Goal: Task Accomplishment & Management: Complete application form

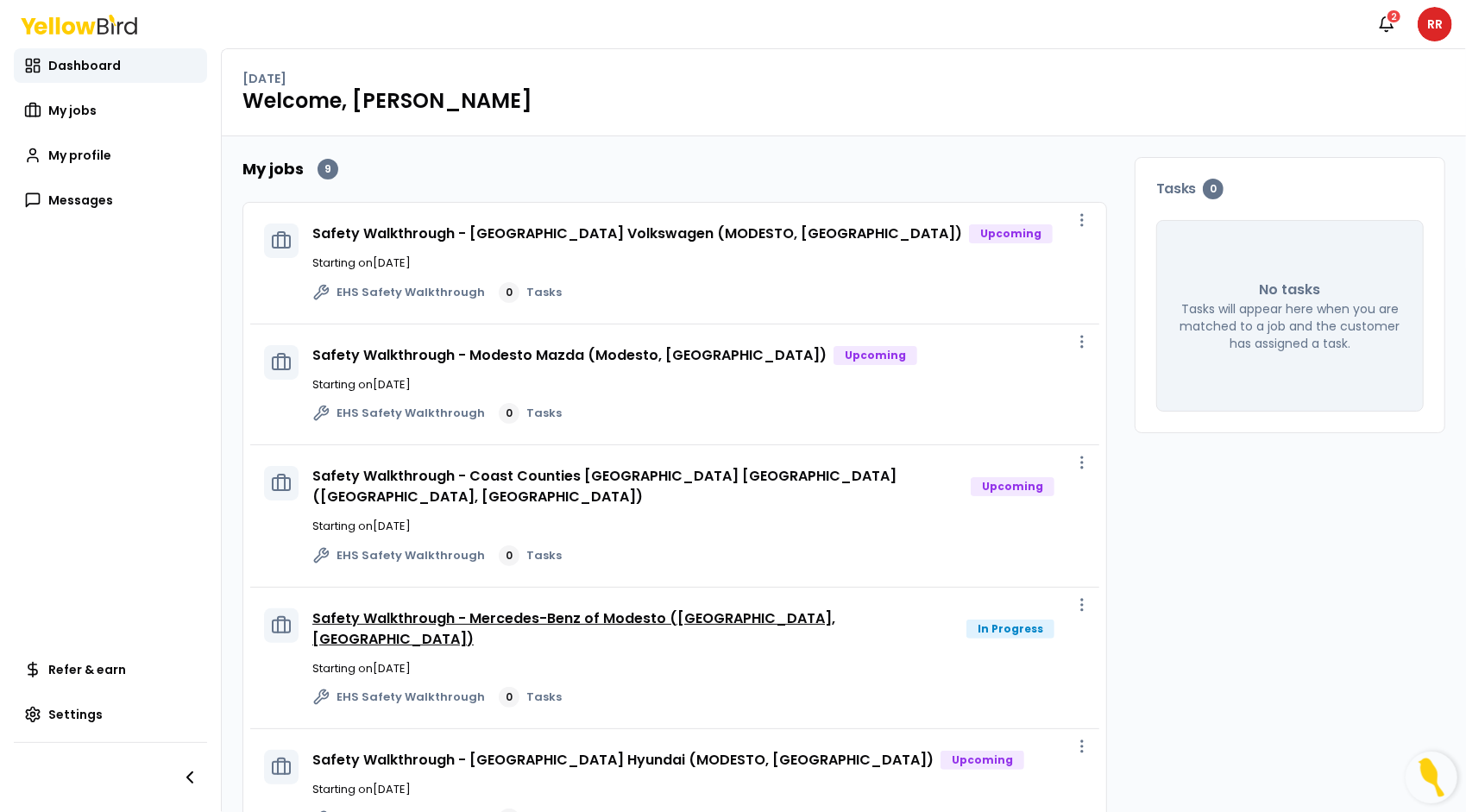
click at [619, 608] on link "Safety Walkthrough - Mercedes-Benz of Modesto ([GEOGRAPHIC_DATA], [GEOGRAPHIC_D…" at bounding box center [574, 628] width 523 height 40
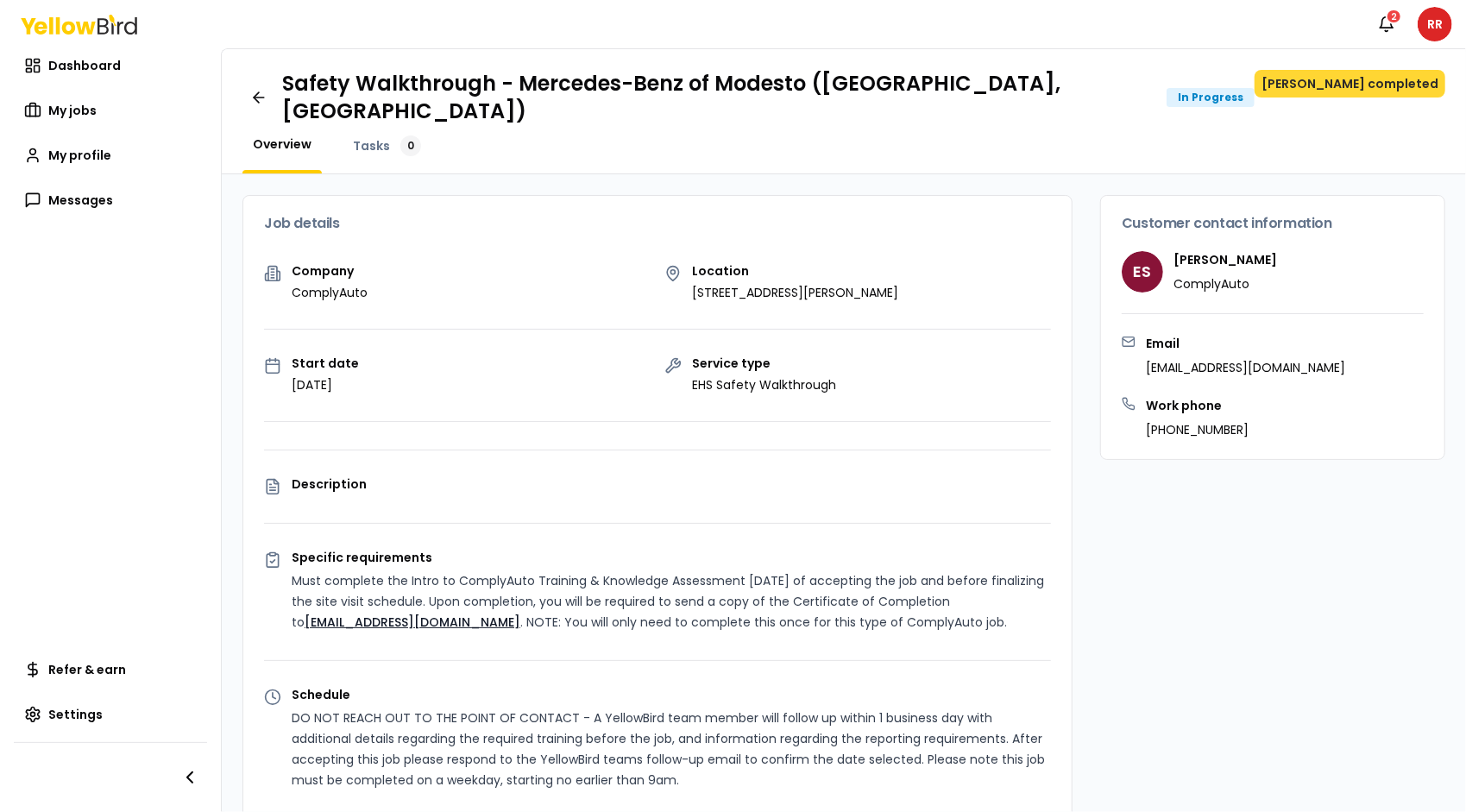
click at [1406, 78] on button "[PERSON_NAME] completed" at bounding box center [1350, 84] width 191 height 28
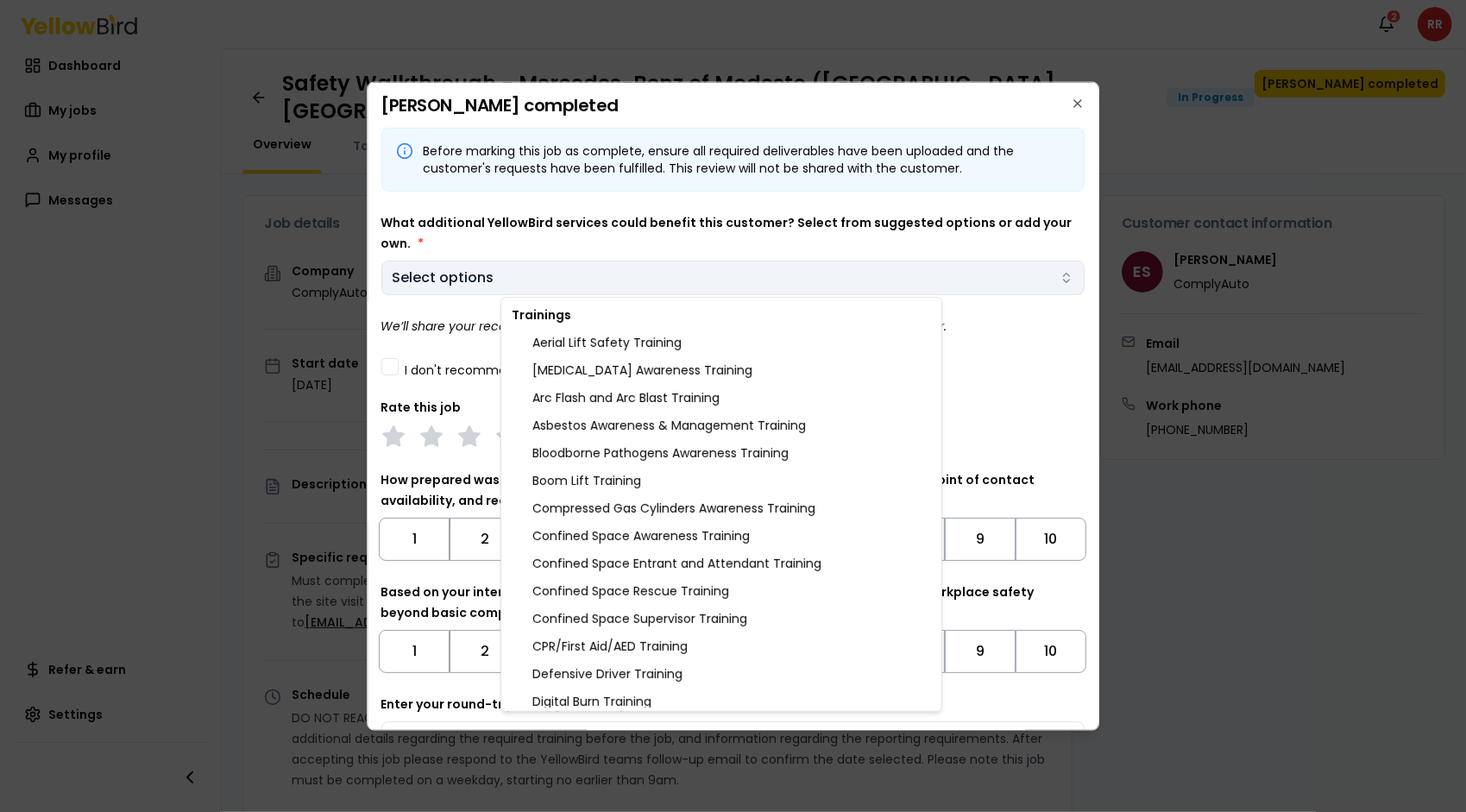
click at [452, 272] on body "Notifications 2 RR Dashboard My jobs My profile Messages Refer & earn Settings …" at bounding box center [733, 406] width 1466 height 812
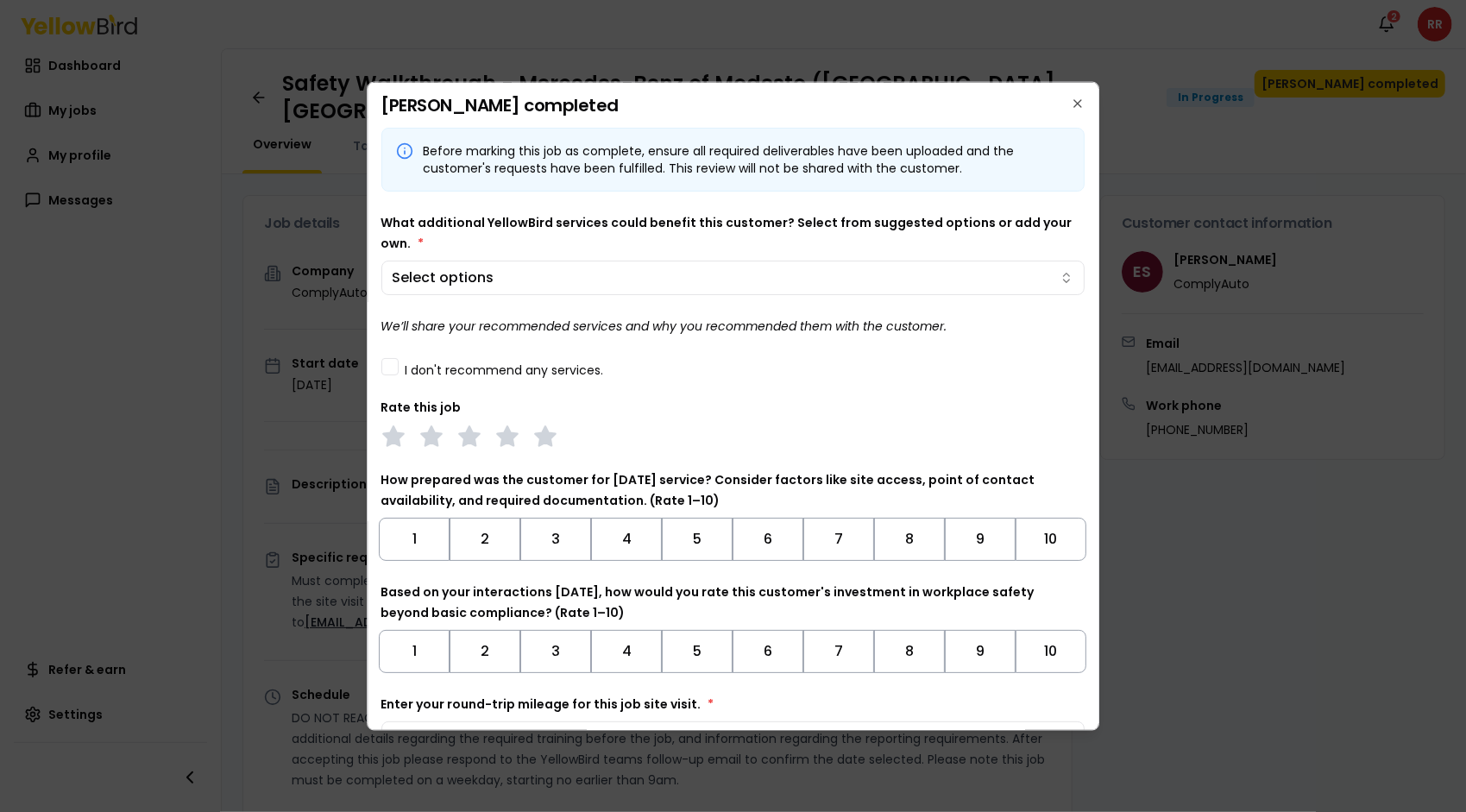
click at [429, 231] on body "Notifications 2 RR Dashboard My jobs My profile Messages Refer & earn Settings …" at bounding box center [733, 406] width 1466 height 812
click at [490, 364] on label "I don't recommend any services." at bounding box center [505, 369] width 198 height 12
click at [399, 364] on button "I don't recommend any services." at bounding box center [390, 365] width 17 height 17
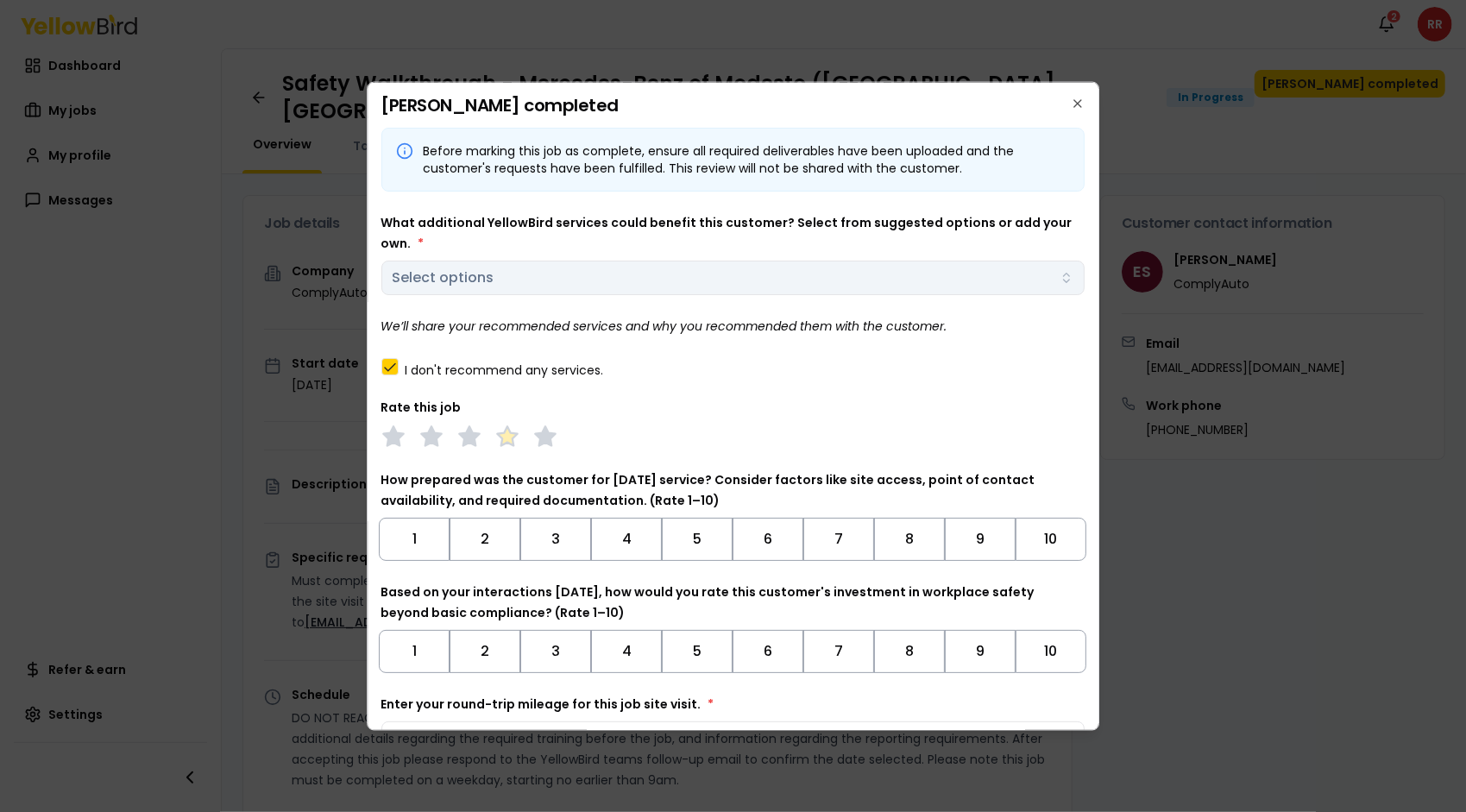
click at [511, 432] on polygon at bounding box center [506, 434] width 20 height 19
click at [966, 536] on button "9" at bounding box center [980, 538] width 71 height 43
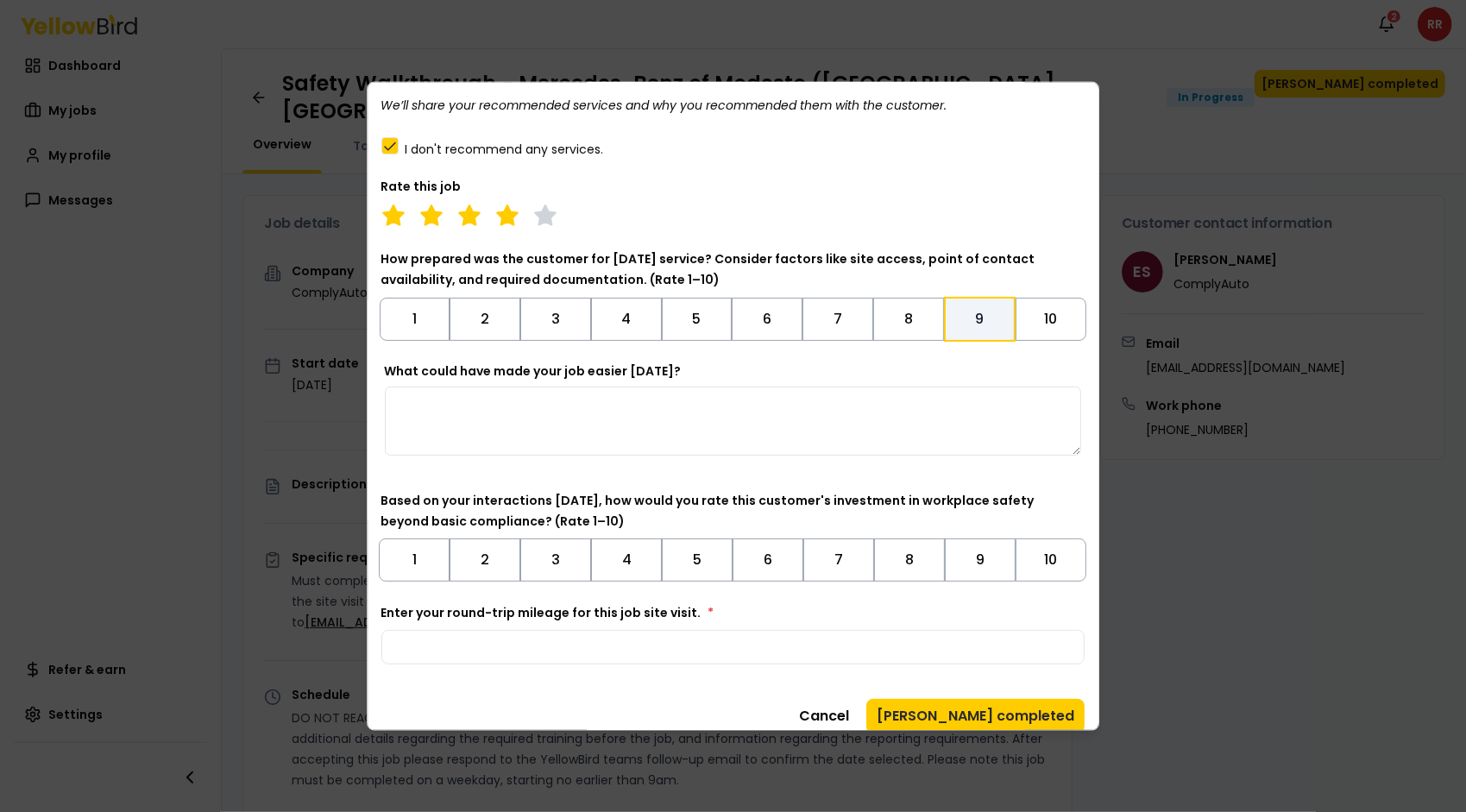
scroll to position [235, 0]
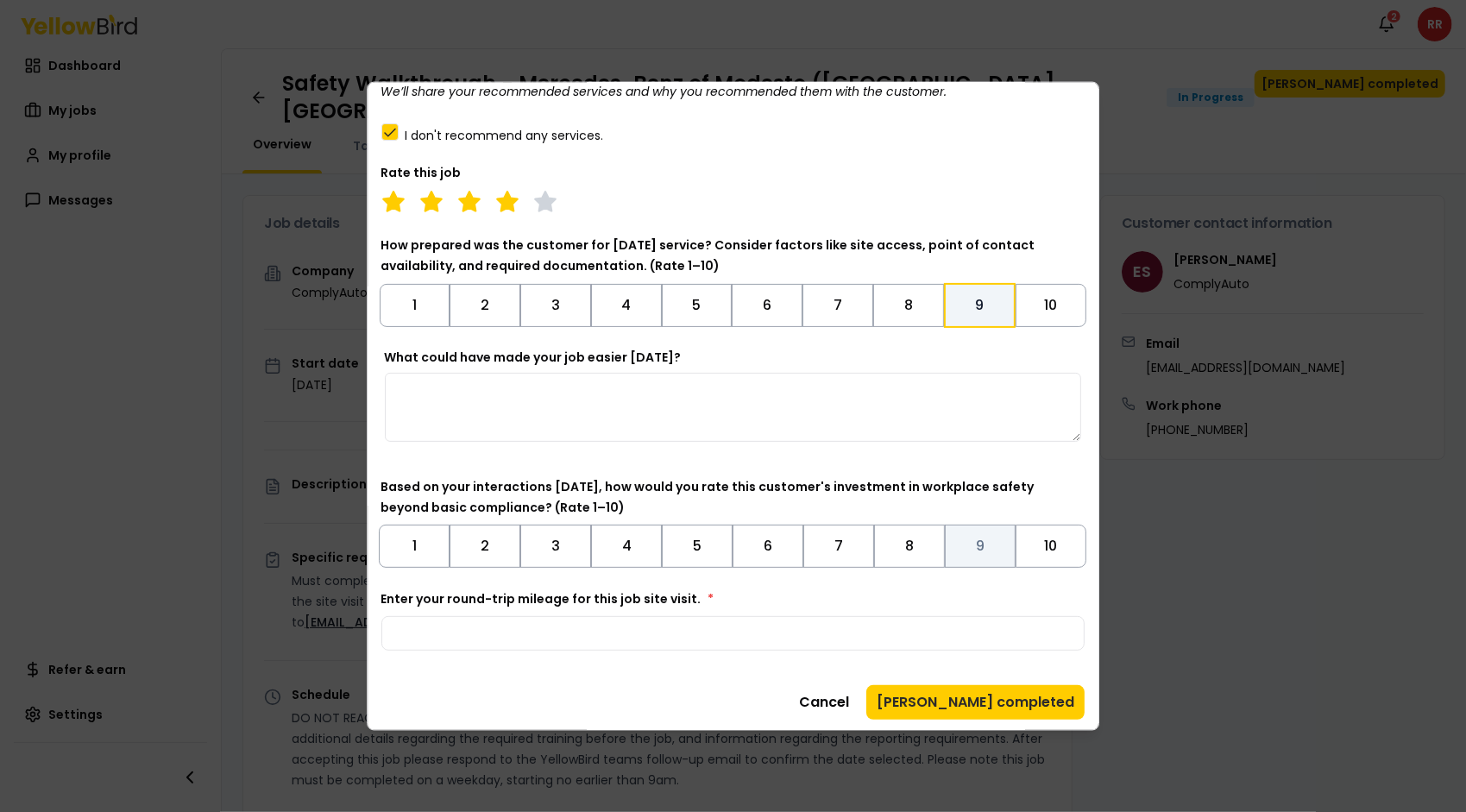
click at [976, 550] on button "9" at bounding box center [980, 546] width 71 height 43
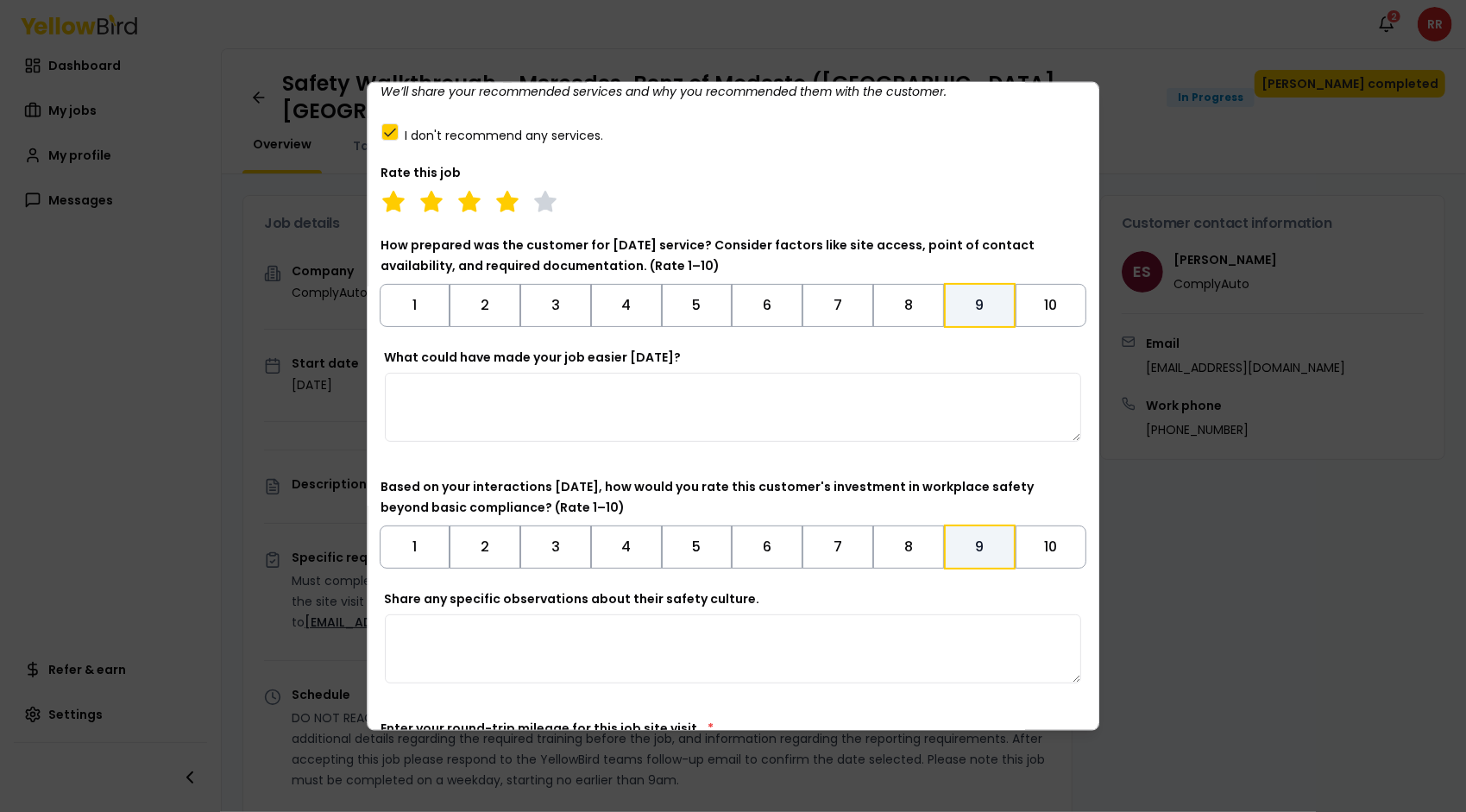
scroll to position [365, 0]
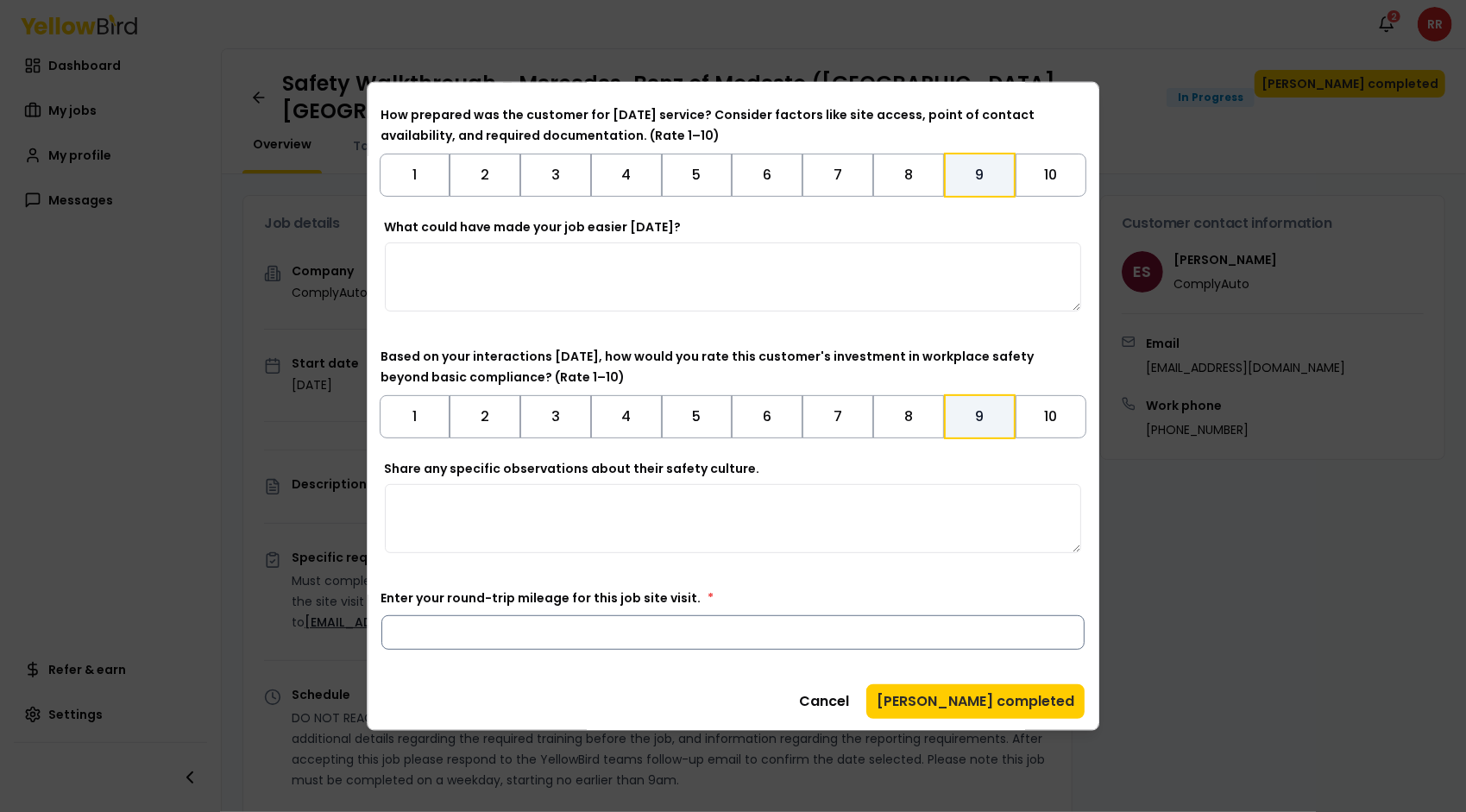
click at [524, 640] on input "Enter your round-trip mileage for this job site visit. *" at bounding box center [733, 632] width 705 height 35
type input "*"
click at [1026, 701] on button "[PERSON_NAME] completed" at bounding box center [975, 700] width 219 height 35
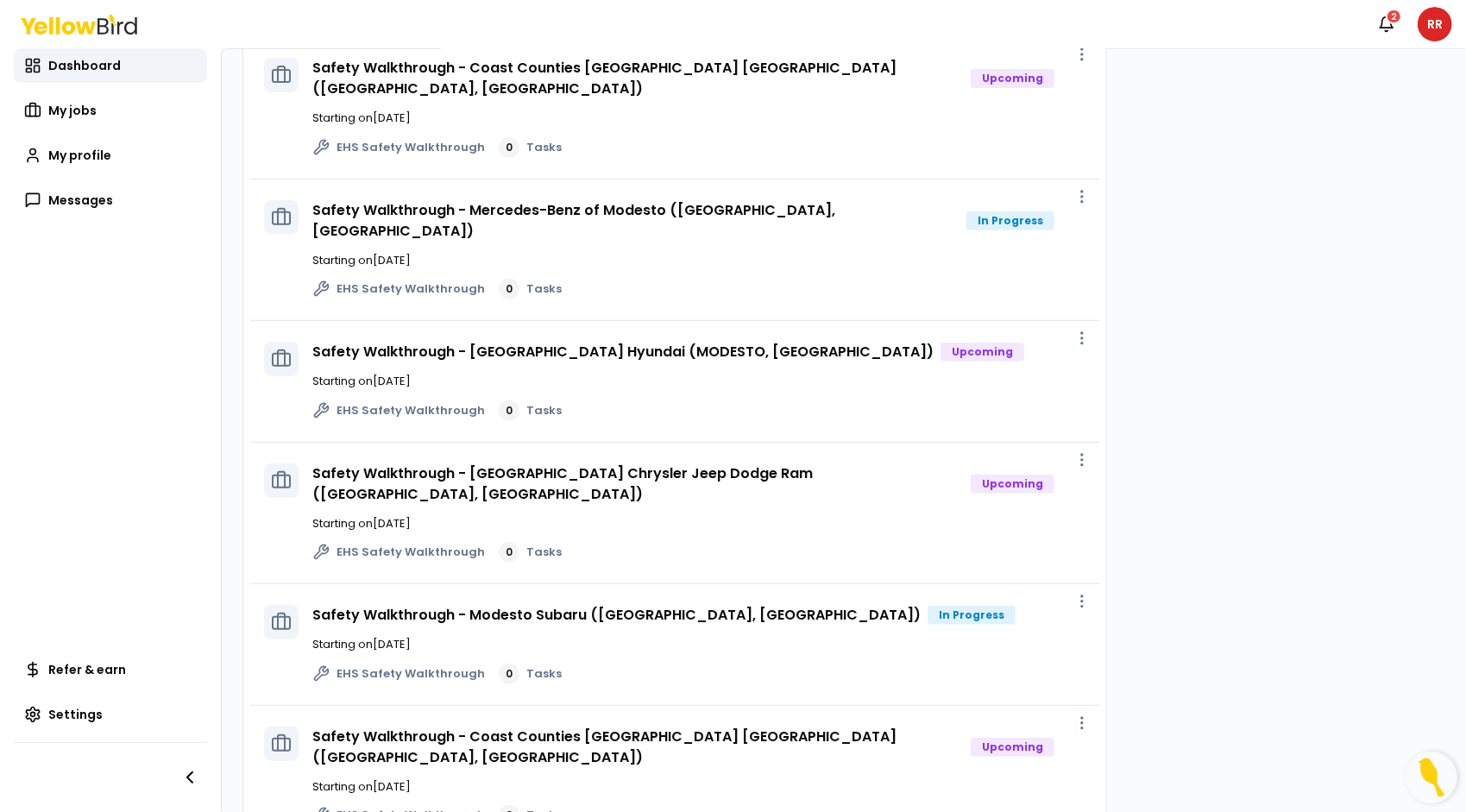
scroll to position [418, 0]
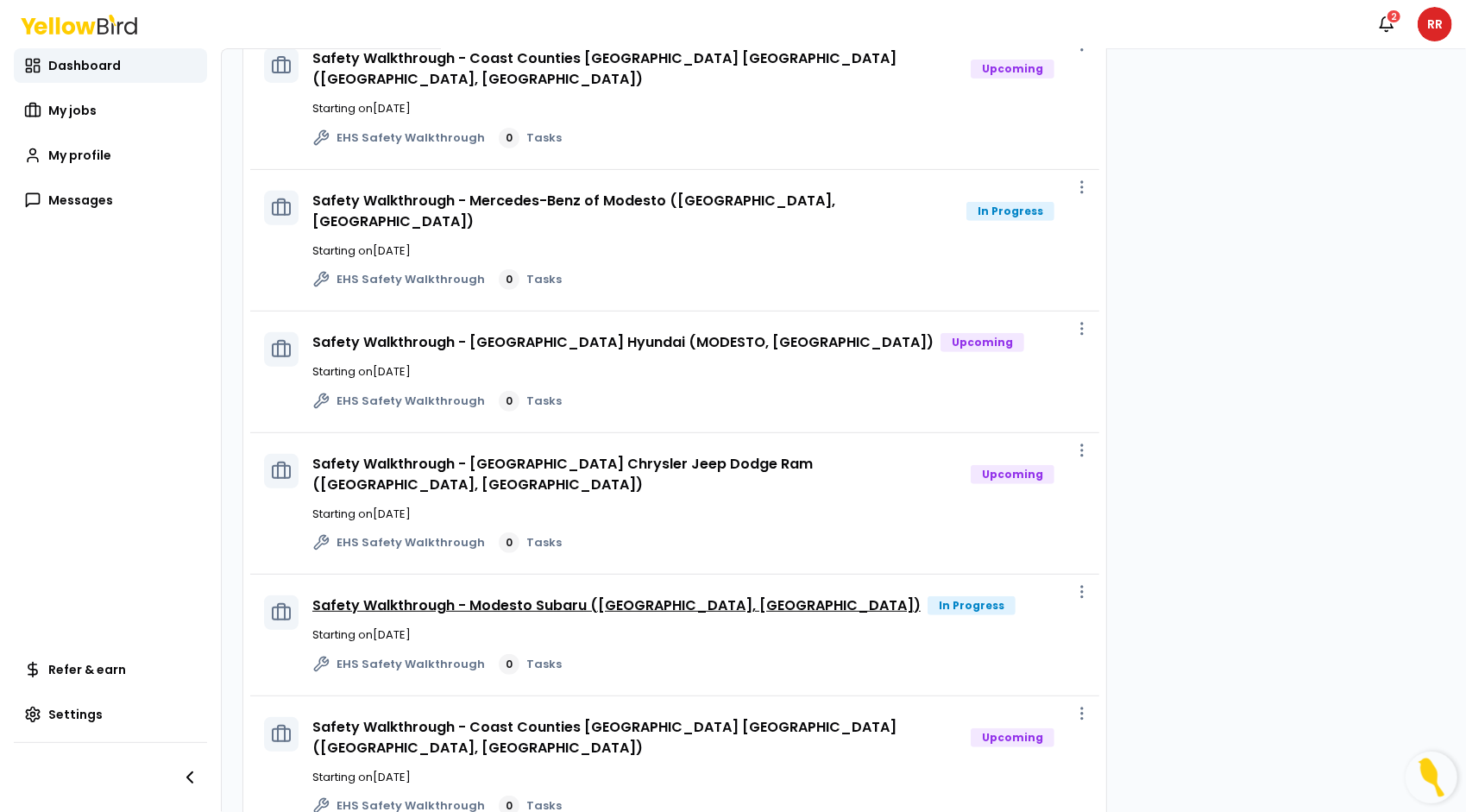
click at [614, 595] on link "Safety Walkthrough - Modesto Subaru ([GEOGRAPHIC_DATA], [GEOGRAPHIC_DATA])" at bounding box center [616, 605] width 608 height 20
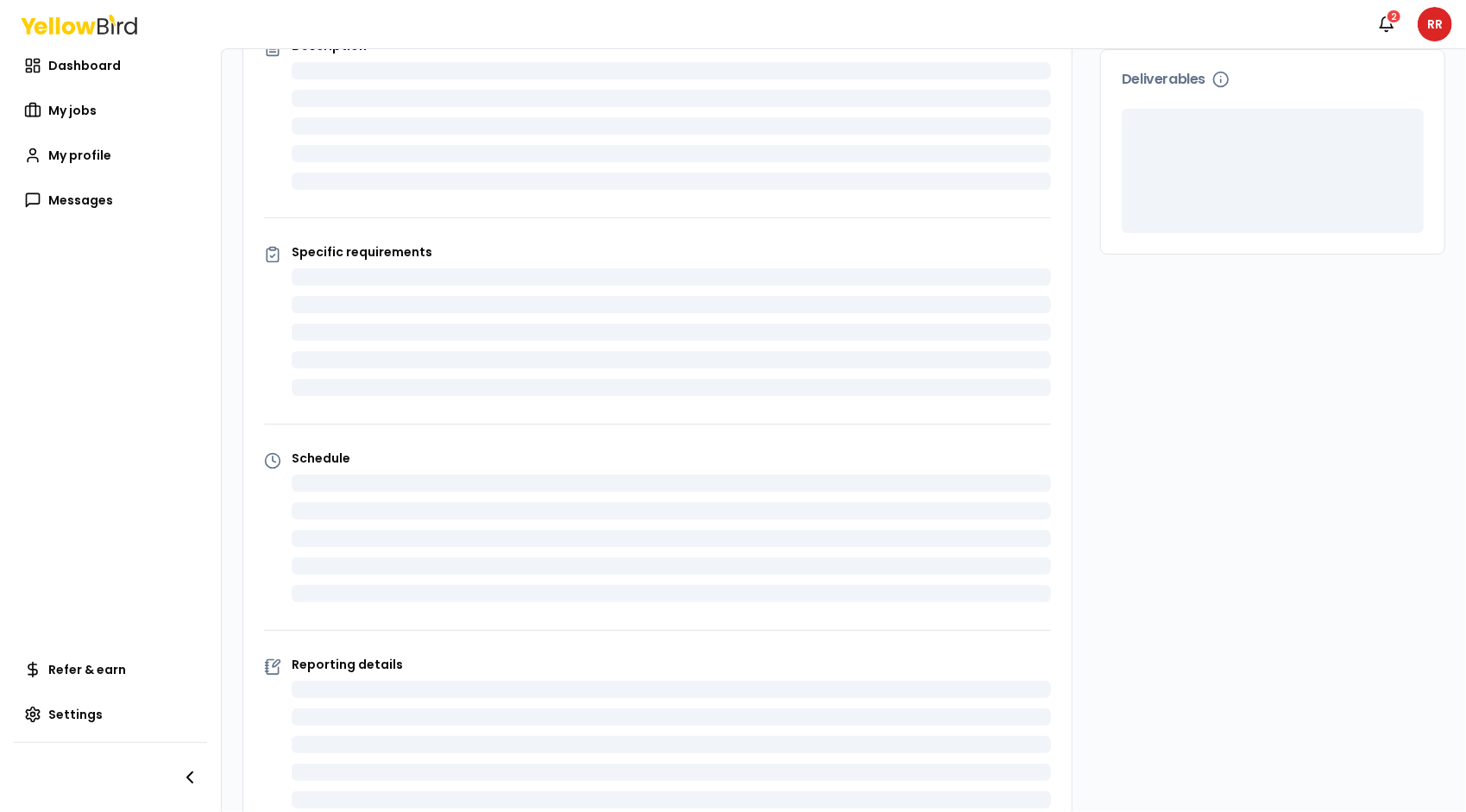
scroll to position [418, 0]
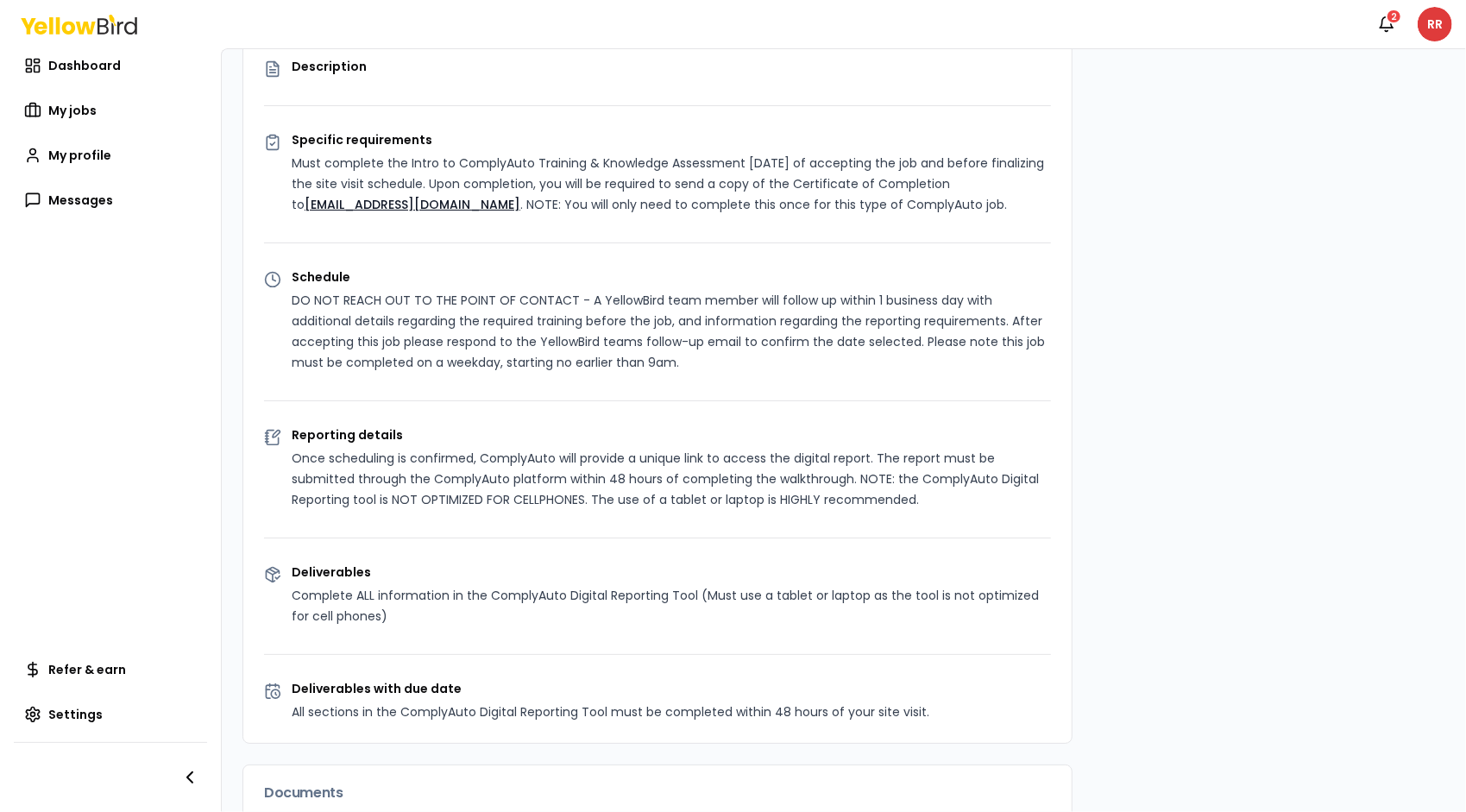
click at [1445, 19] on html "Notifications 2 RR Dashboard My jobs My profile Messages Refer & earn Settings …" at bounding box center [733, 406] width 1466 height 812
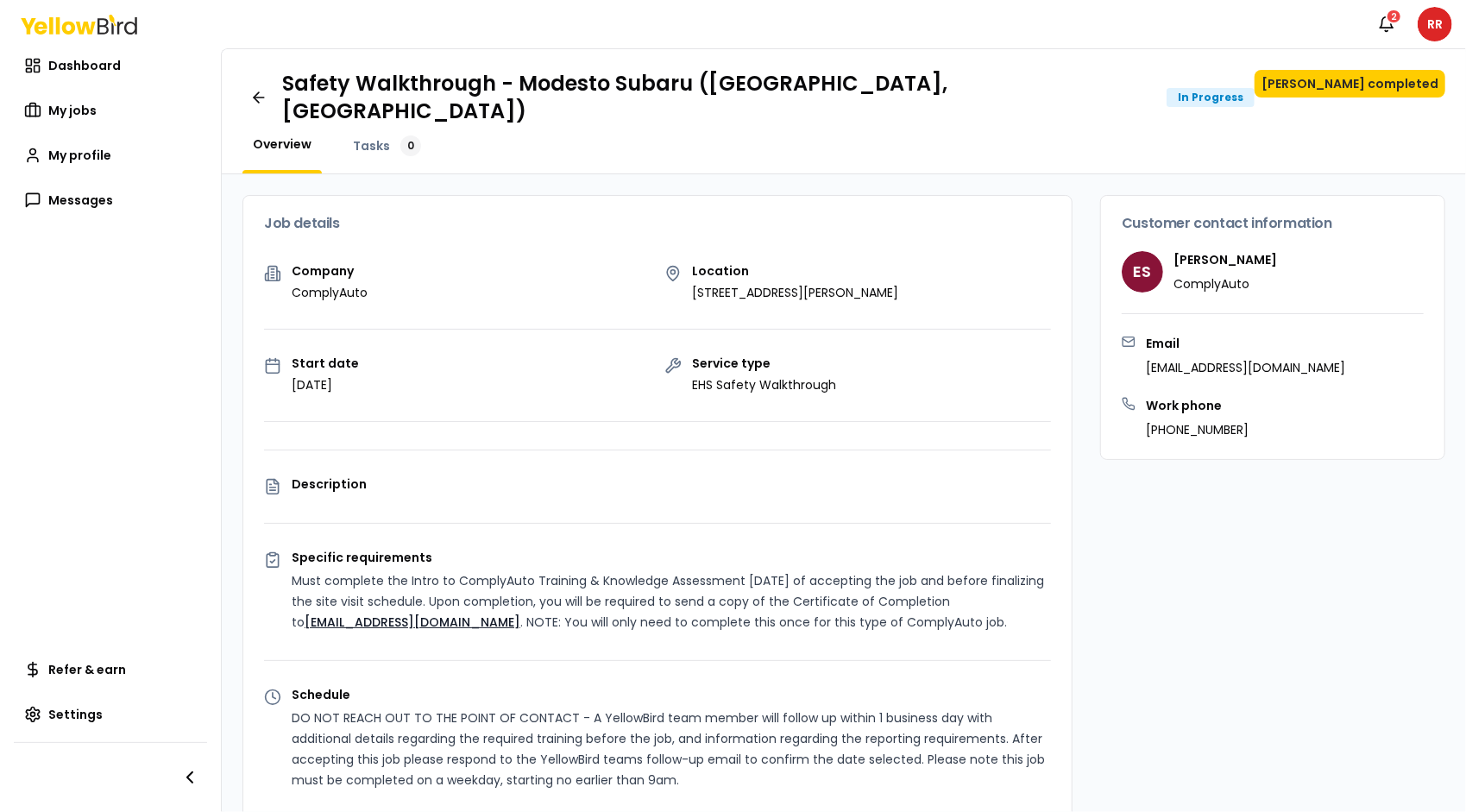
drag, startPoint x: 1459, startPoint y: 390, endPoint x: 1469, endPoint y: 128, distance: 262.2
click at [1465, 128] on html "Notifications 2 RR Dashboard My jobs My profile Messages Refer & earn Settings …" at bounding box center [733, 406] width 1466 height 812
click at [1385, 77] on button "[PERSON_NAME] completed" at bounding box center [1350, 84] width 191 height 28
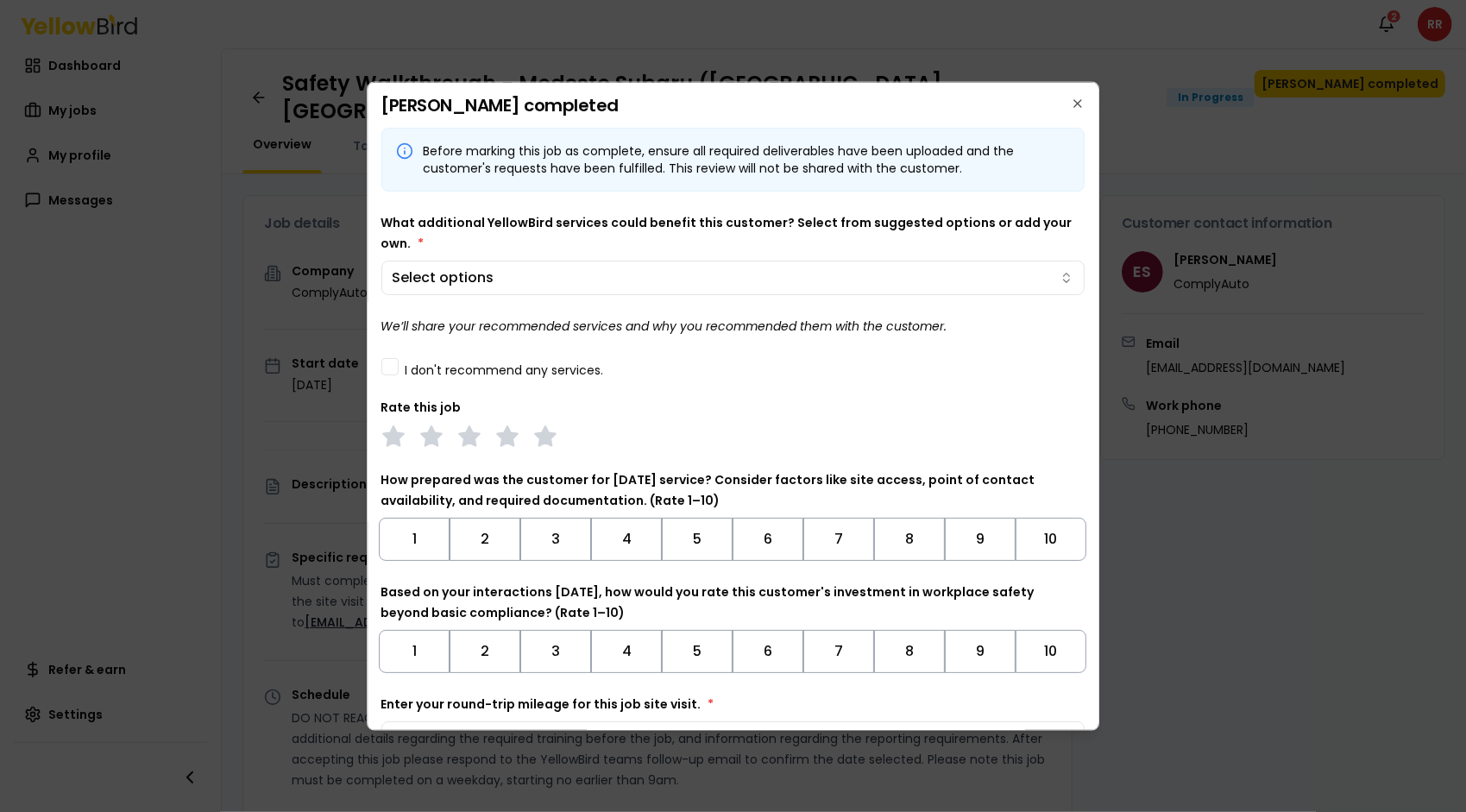
click at [395, 373] on button "I don't recommend any services." at bounding box center [390, 365] width 17 height 17
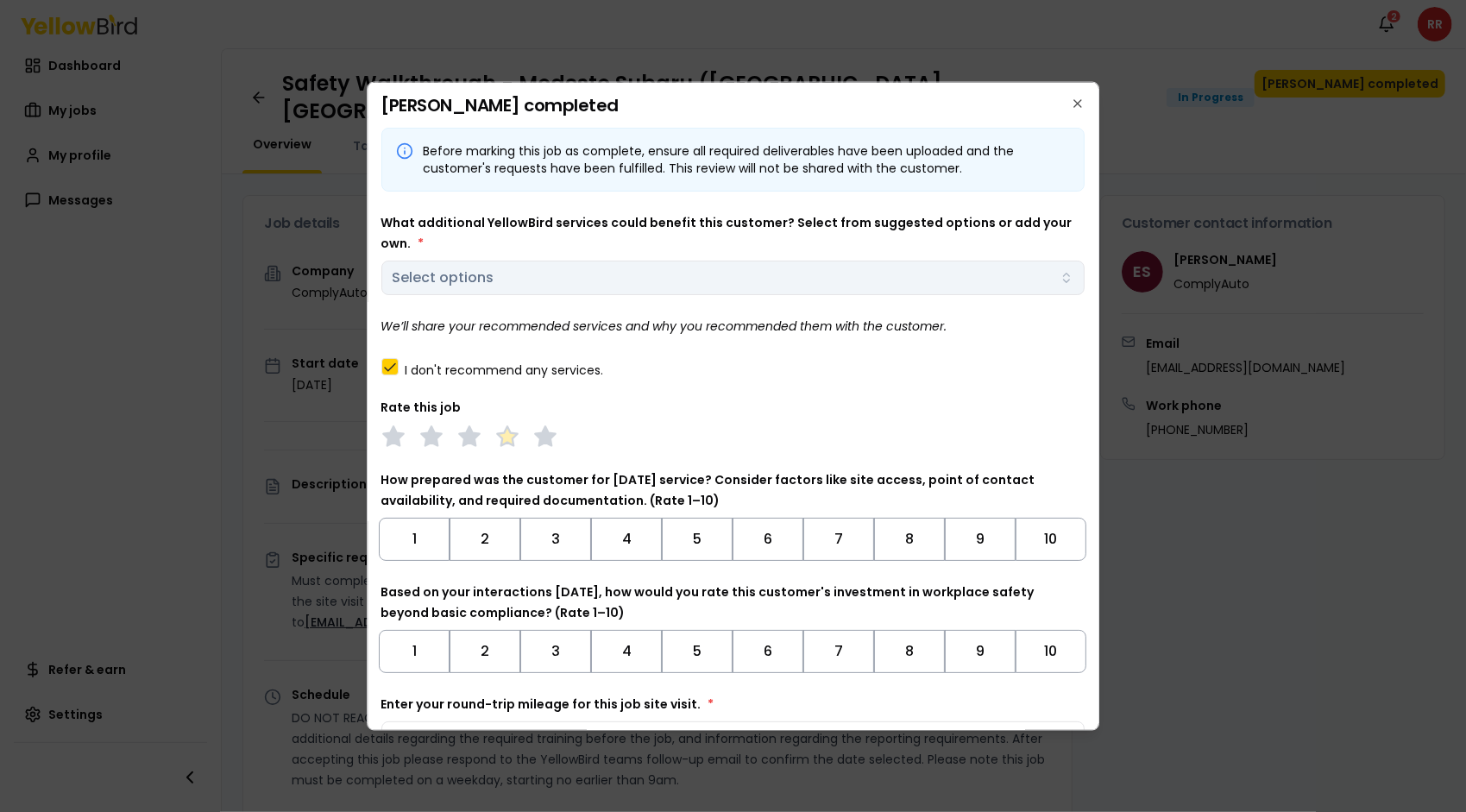
click at [516, 440] on icon at bounding box center [507, 435] width 24 height 24
click at [964, 548] on button "9" at bounding box center [980, 538] width 71 height 43
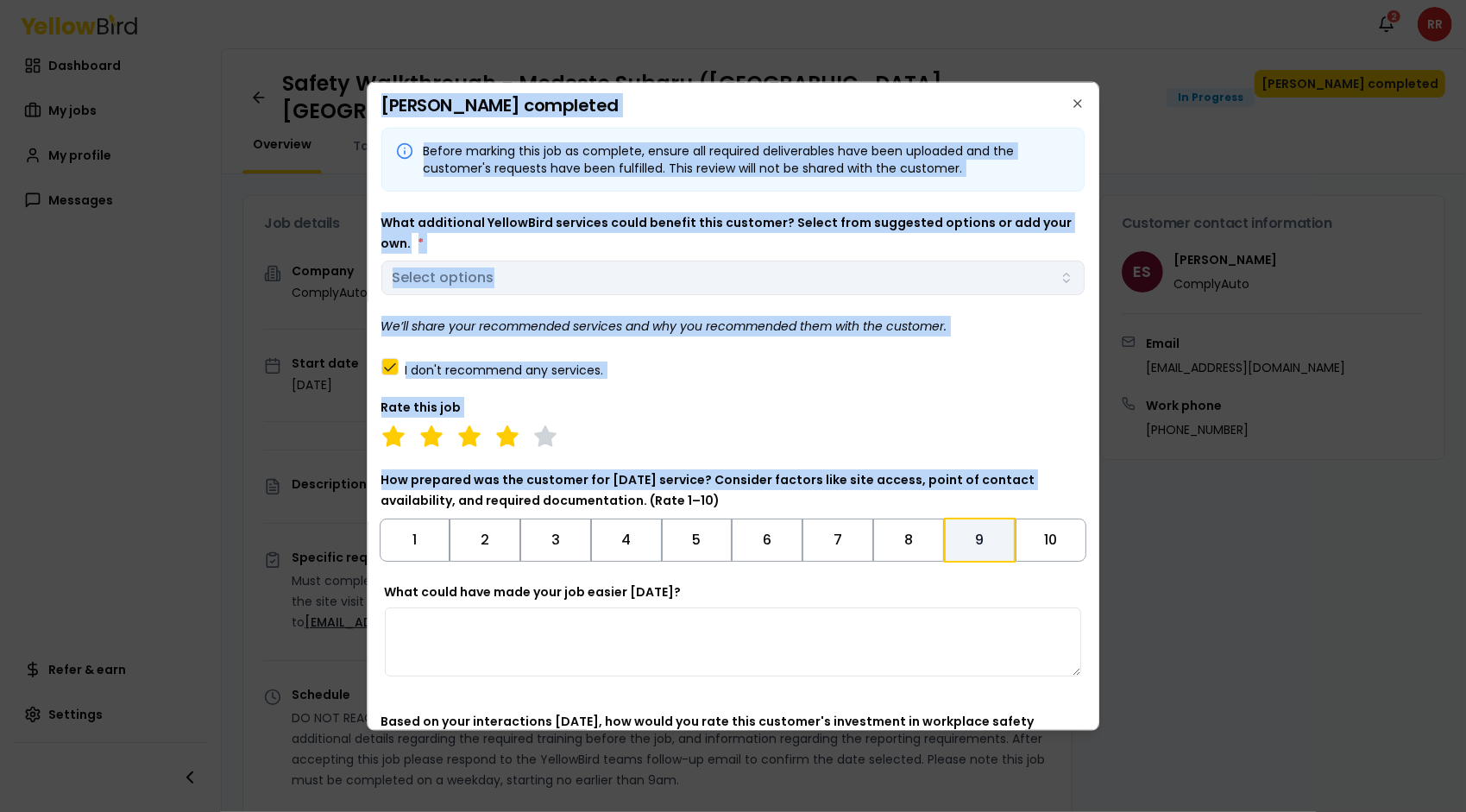
drag, startPoint x: 1099, startPoint y: 471, endPoint x: 1101, endPoint y: 611, distance: 140.0
click at [1101, 611] on body "Notifications 2 RR Dashboard My jobs My profile Messages Refer & earn Settings …" at bounding box center [733, 406] width 1466 height 812
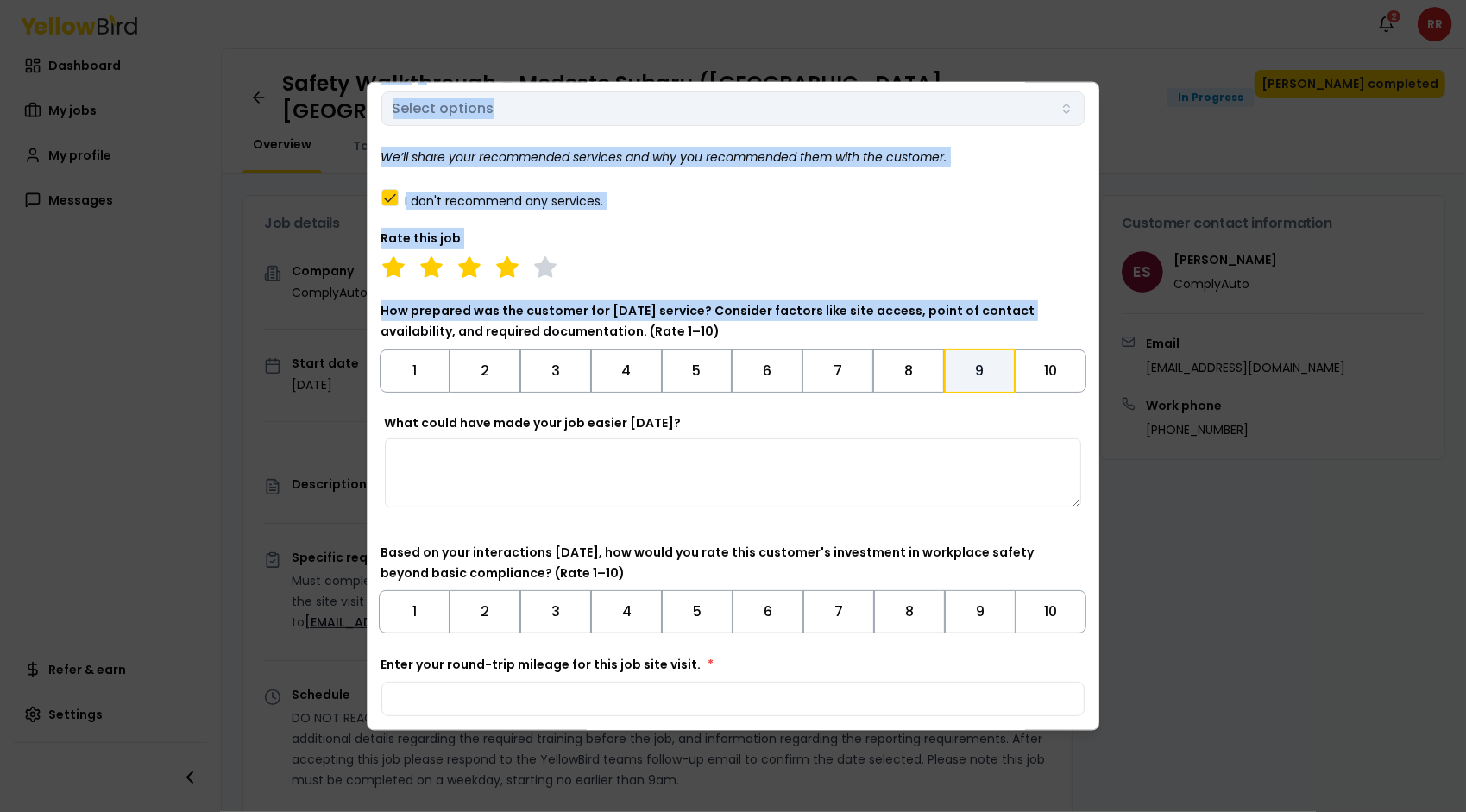
scroll to position [235, 0]
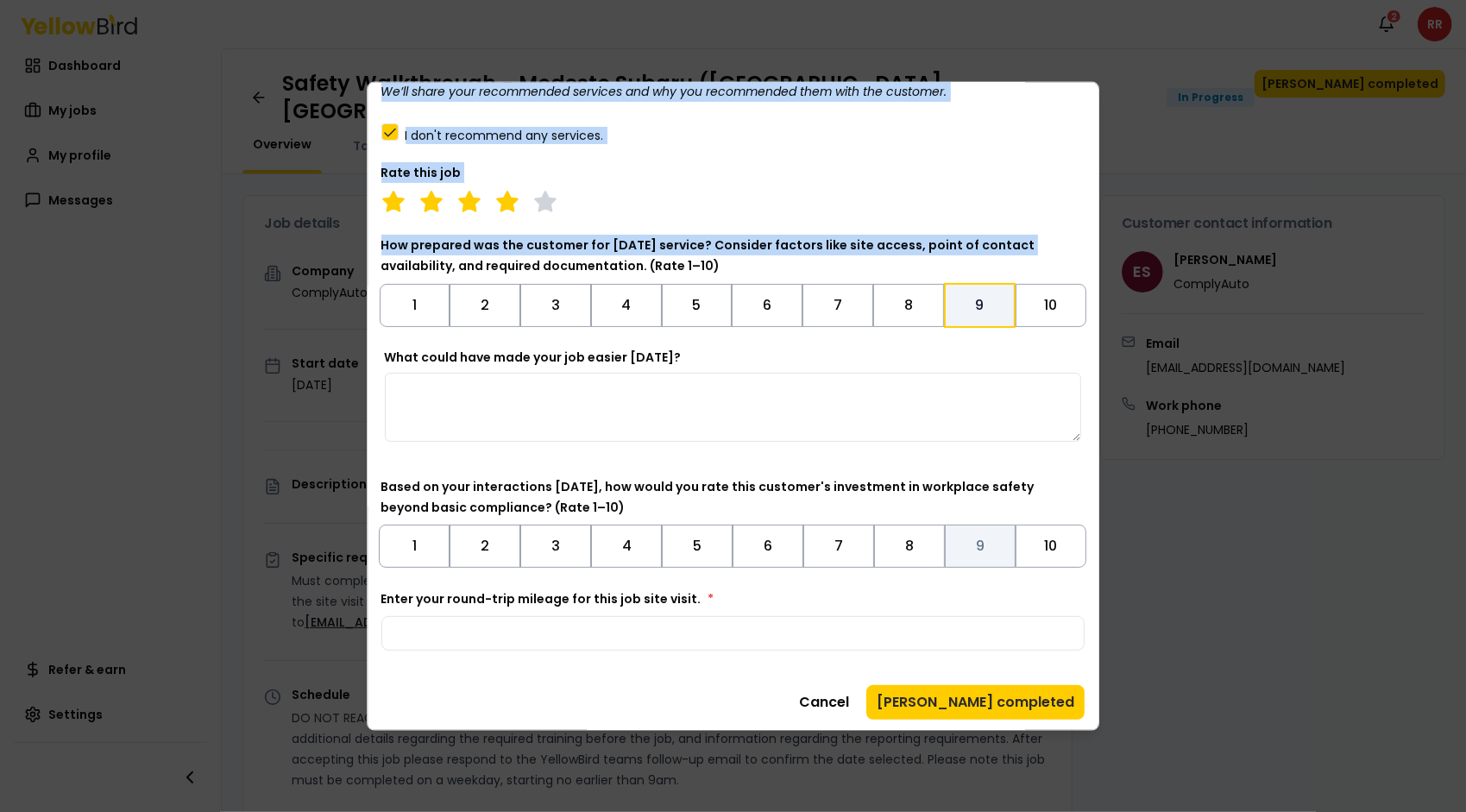
click at [978, 539] on button "9" at bounding box center [980, 546] width 71 height 43
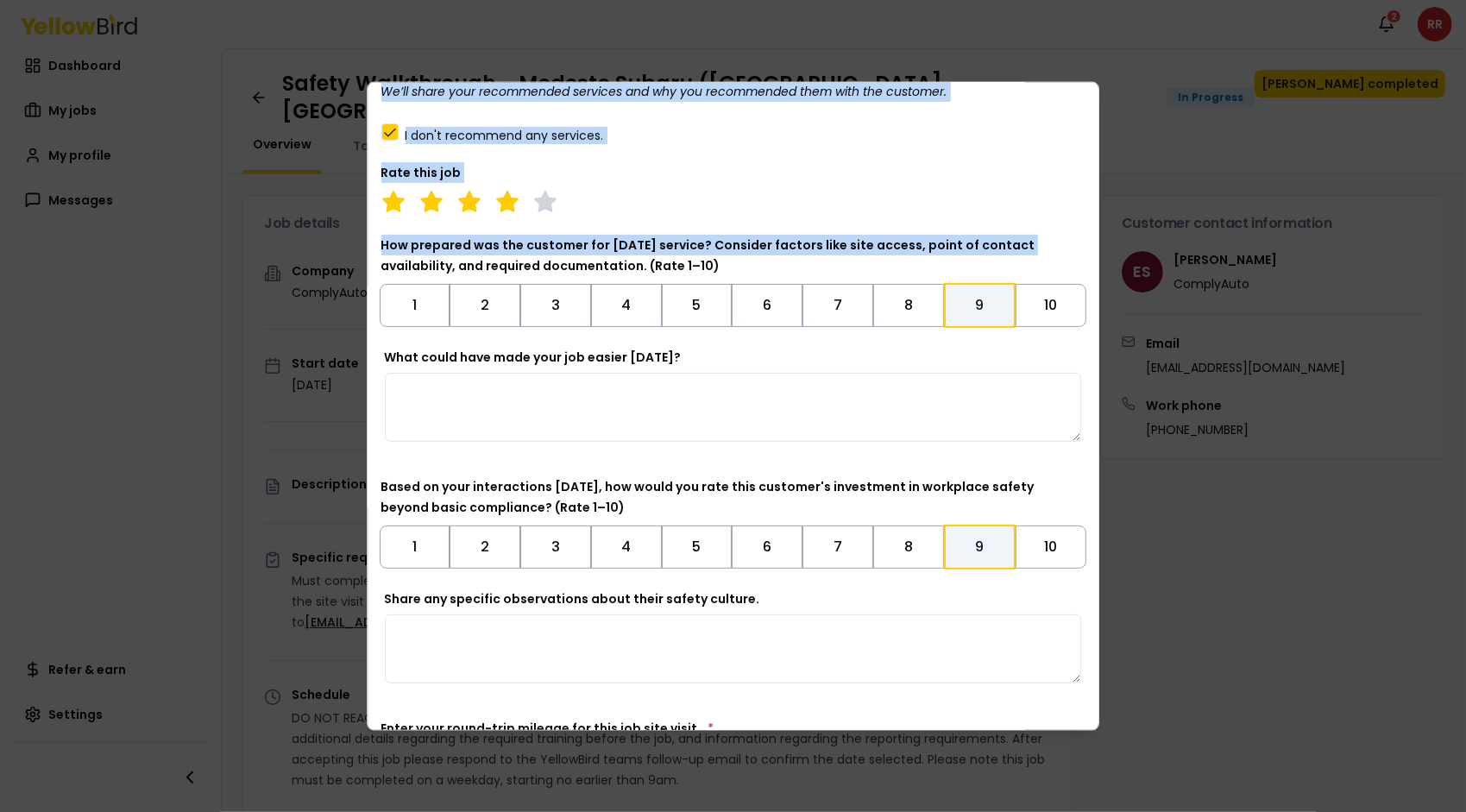
scroll to position [365, 0]
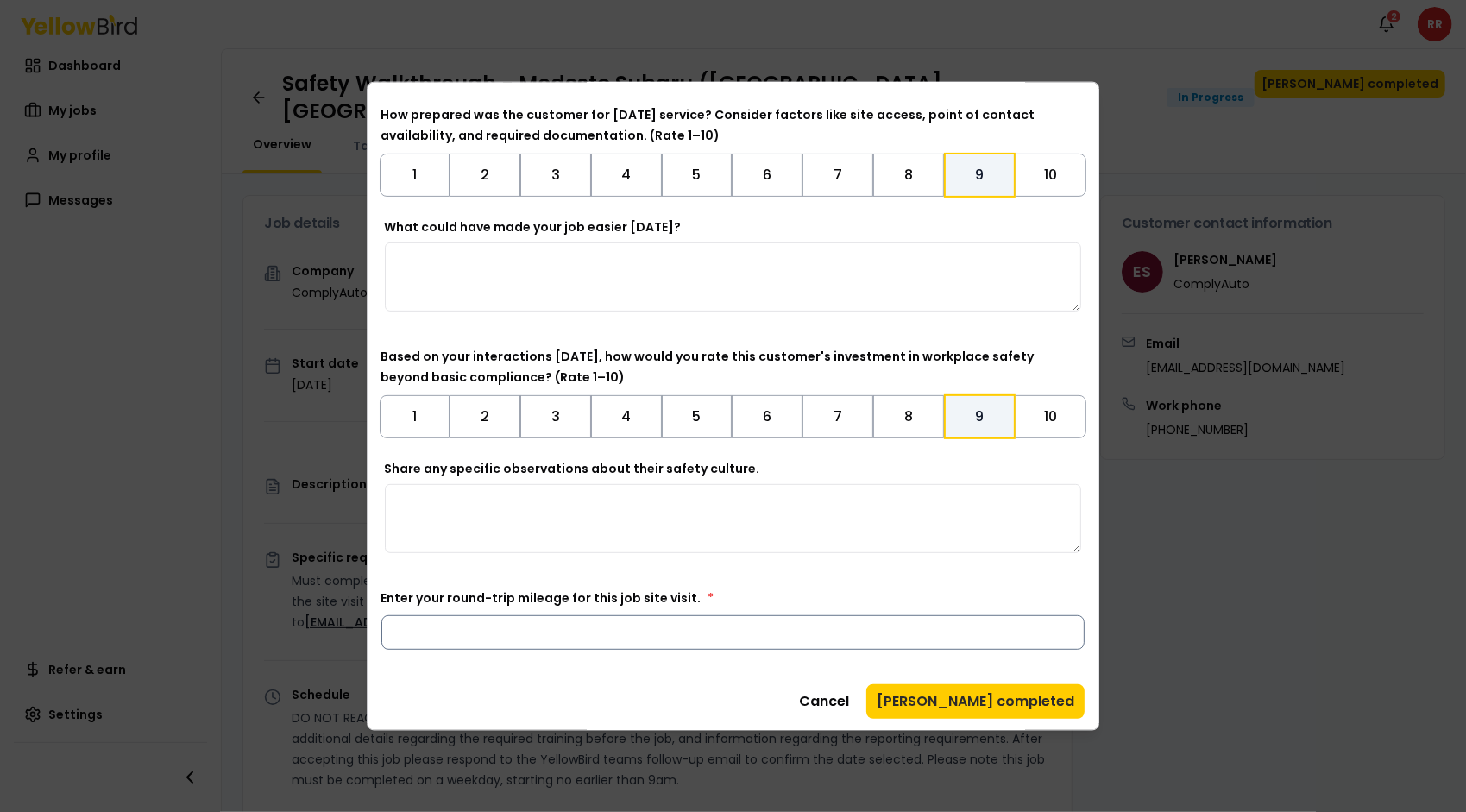
click at [587, 626] on input "Enter your round-trip mileage for this job site visit. *" at bounding box center [733, 632] width 705 height 35
type input "*"
click at [562, 676] on div "Before marking this job as complete, ensure all required deliverables have been…" at bounding box center [733, 239] width 705 height 956
click at [1015, 696] on button "[PERSON_NAME] completed" at bounding box center [975, 700] width 219 height 35
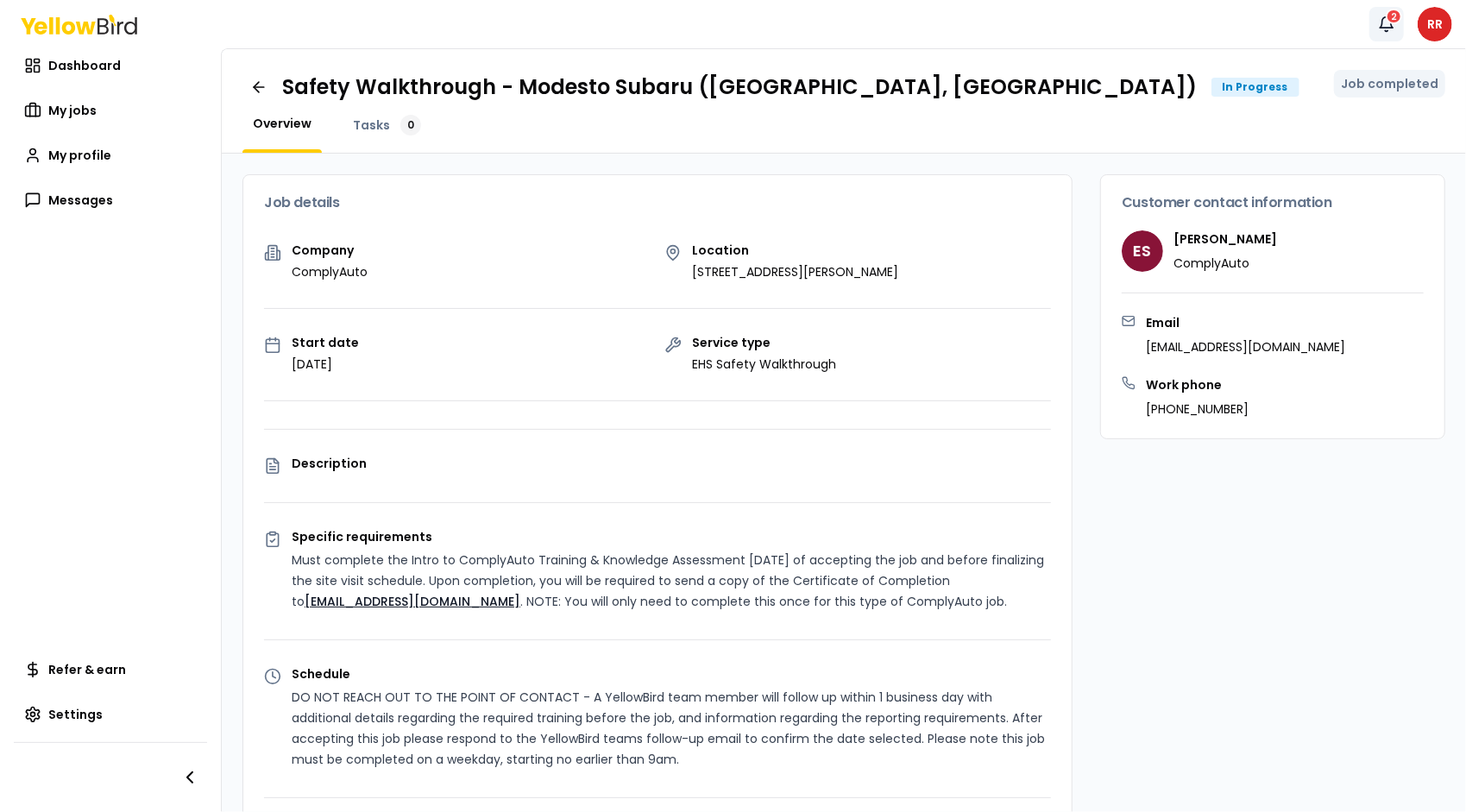
click at [1388, 21] on icon "button" at bounding box center [1387, 24] width 17 height 17
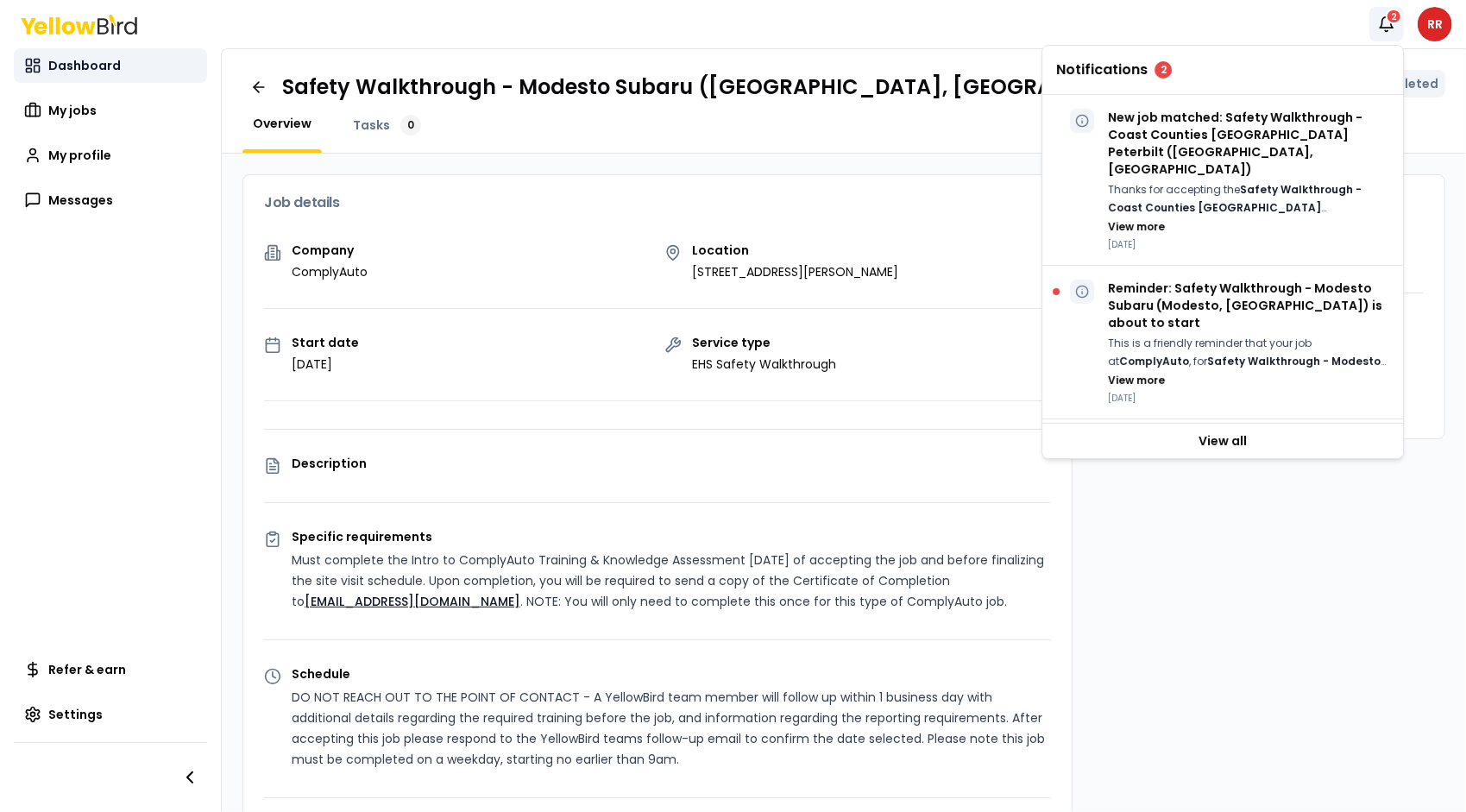
click at [107, 77] on link "Dashboard" at bounding box center [110, 65] width 193 height 35
